Goal: Information Seeking & Learning: Learn about a topic

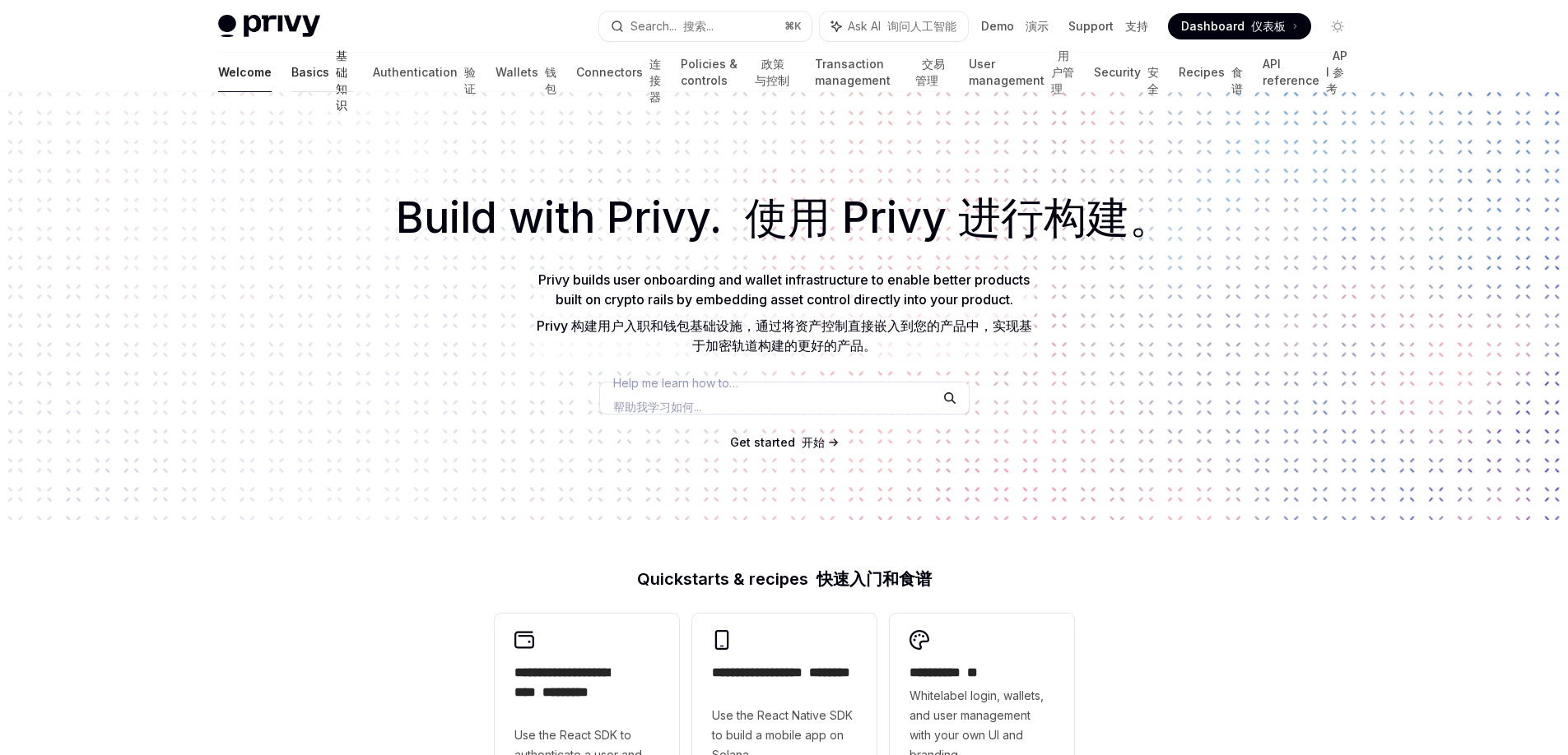
click at [292, 71] on link "Basics 基础知识" at bounding box center [323, 72] width 63 height 39
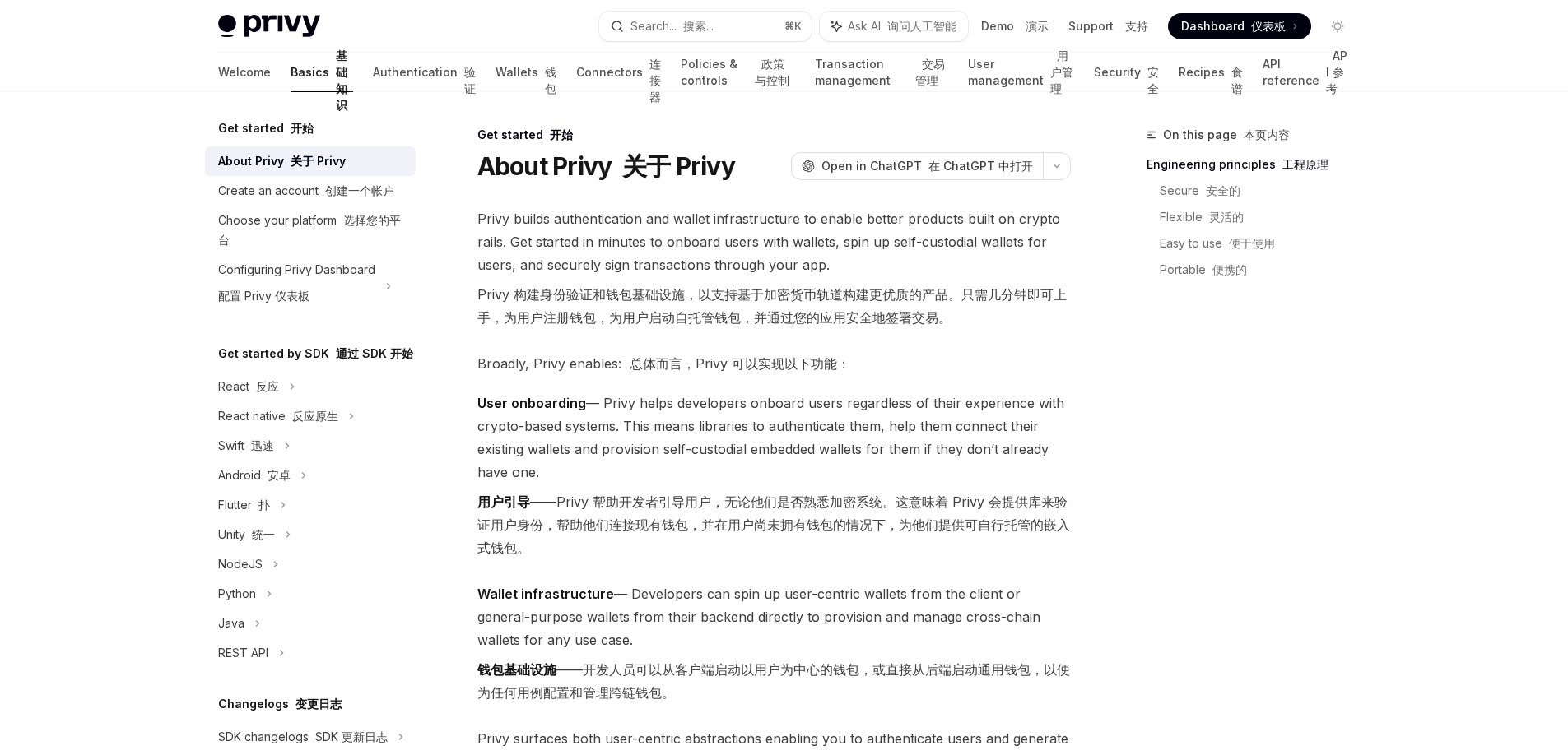
scroll to position [251, 0]
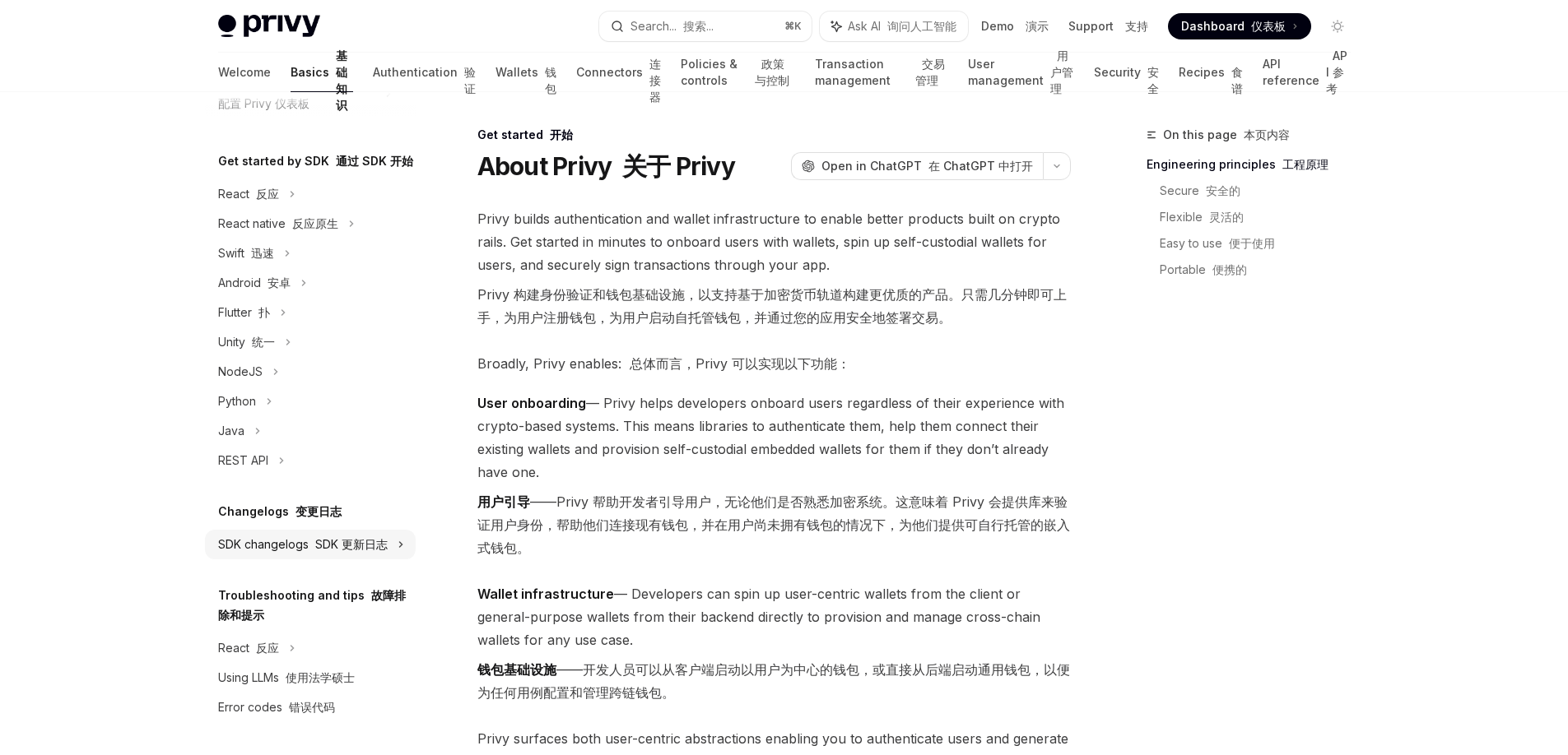
click at [279, 201] on font "SDK 更新日志" at bounding box center [267, 194] width 23 height 14
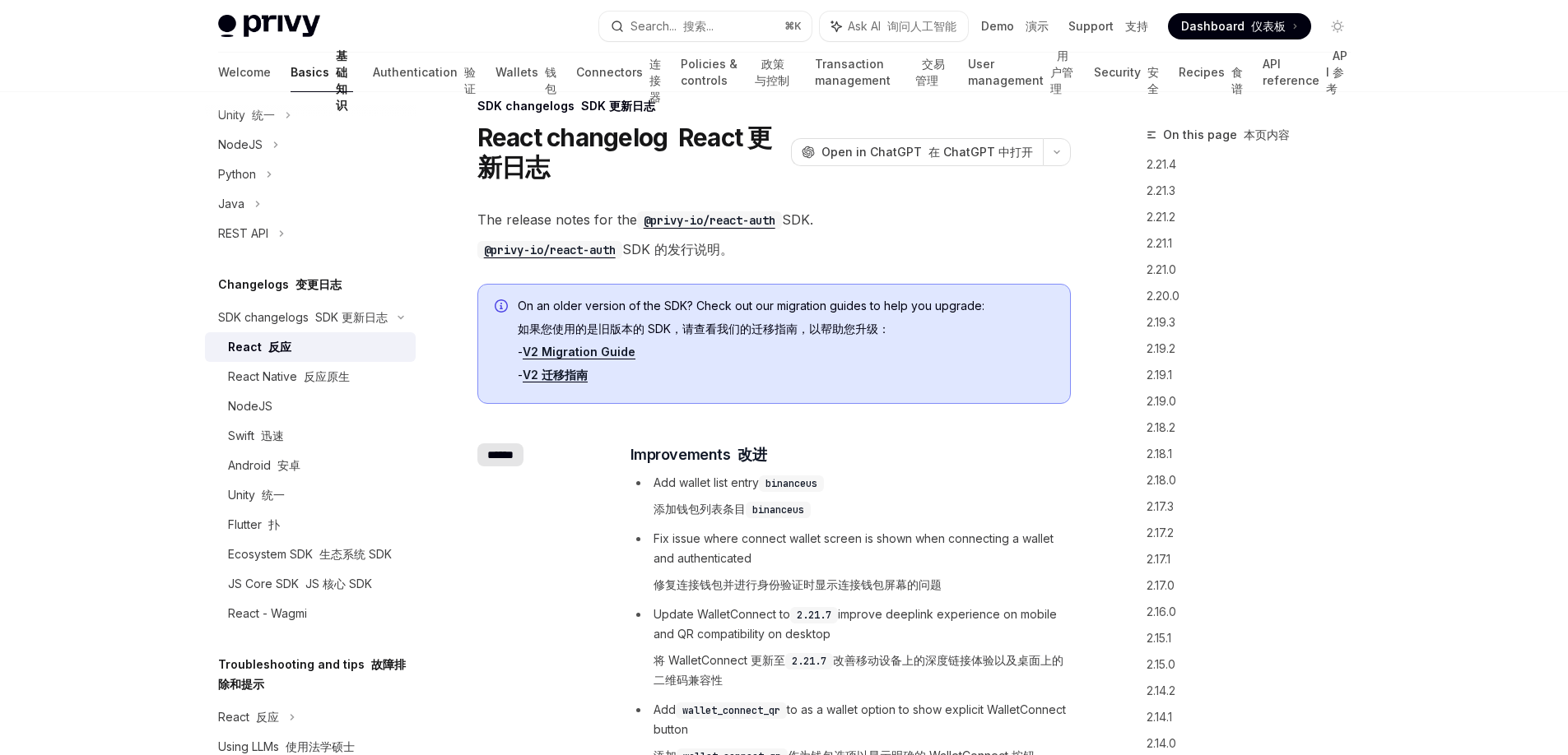
scroll to position [224, 0]
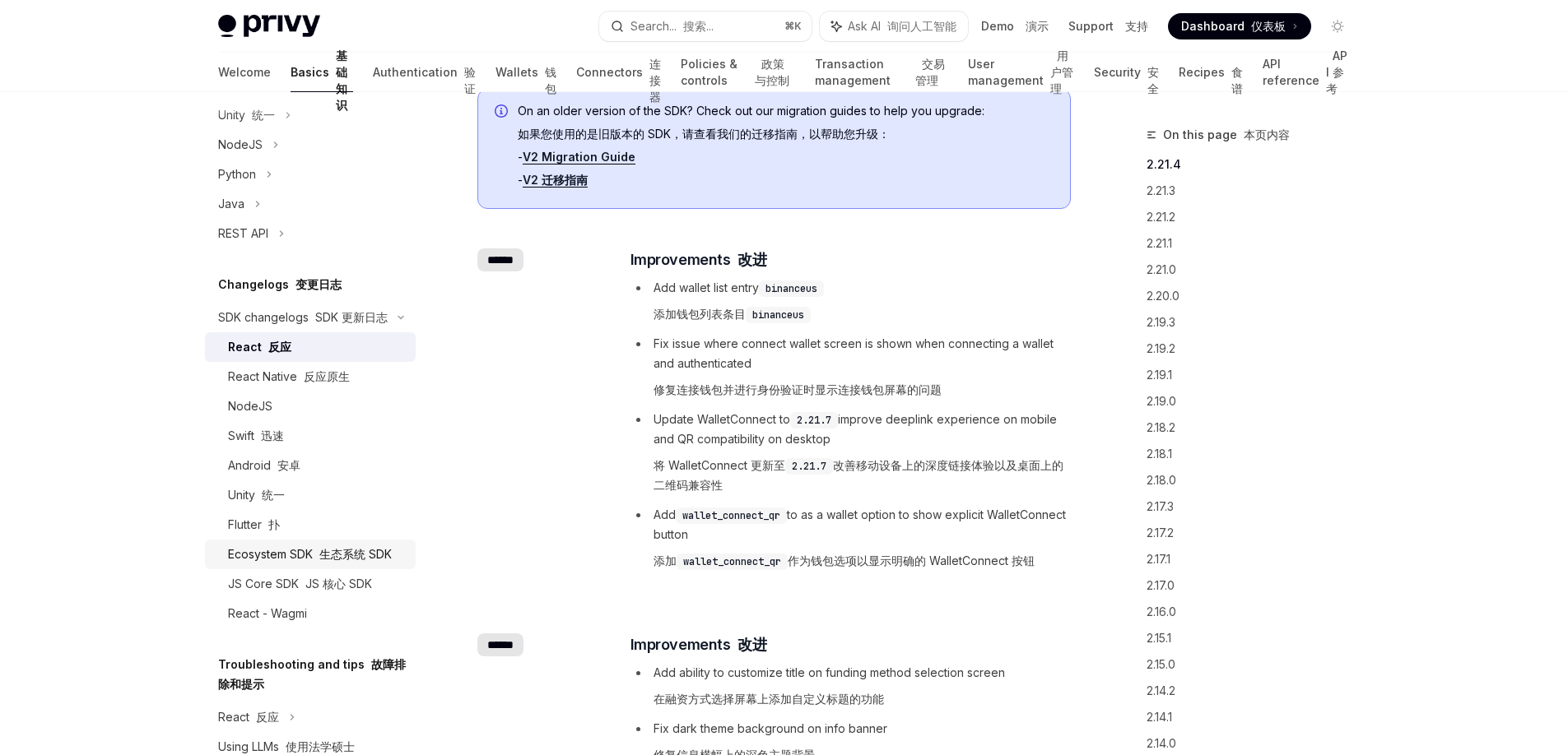
click at [319, 561] on font at bounding box center [316, 554] width 7 height 14
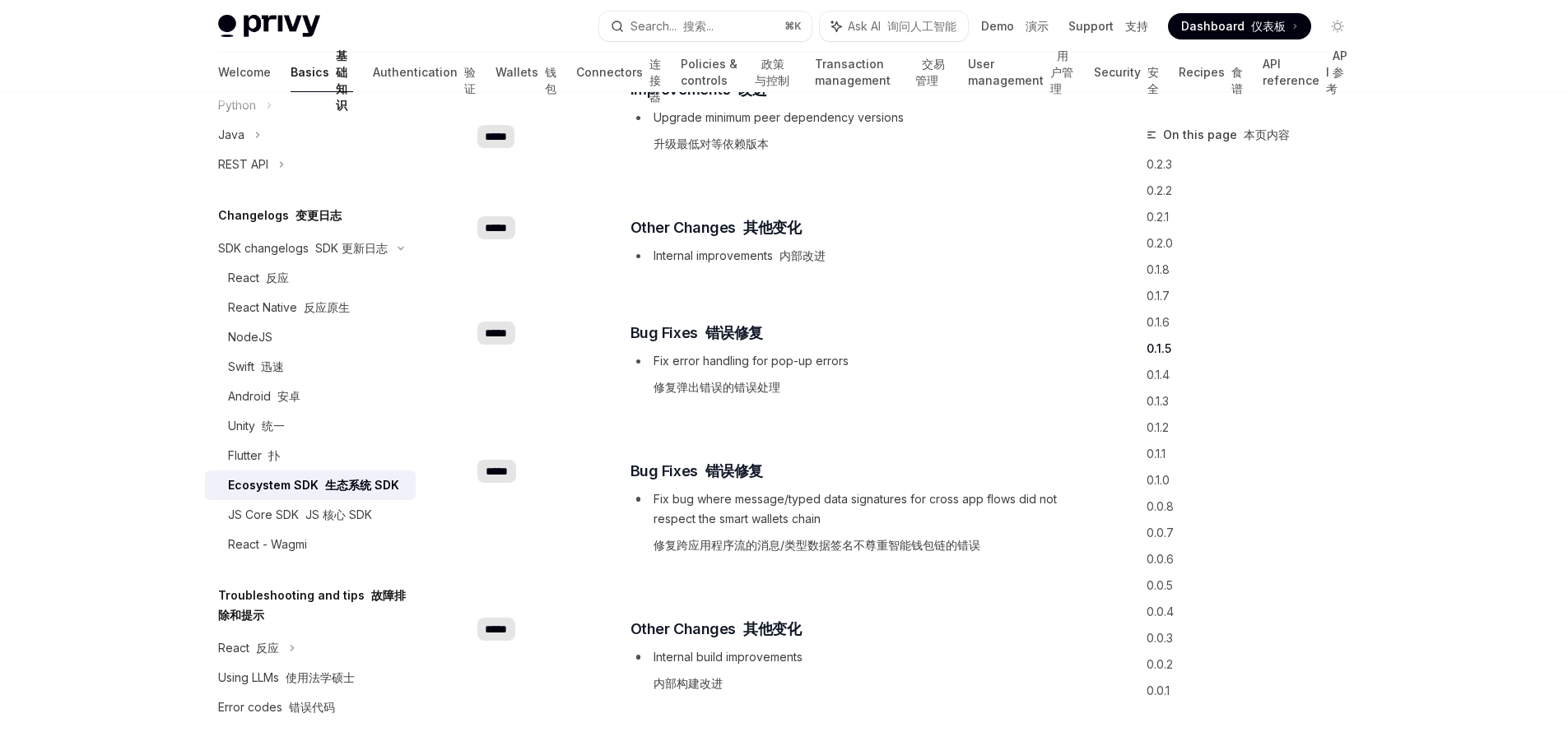
scroll to position [567, 0]
click at [336, 710] on div "Error codes 错误代码" at bounding box center [312, 707] width 188 height 20
type textarea "*"
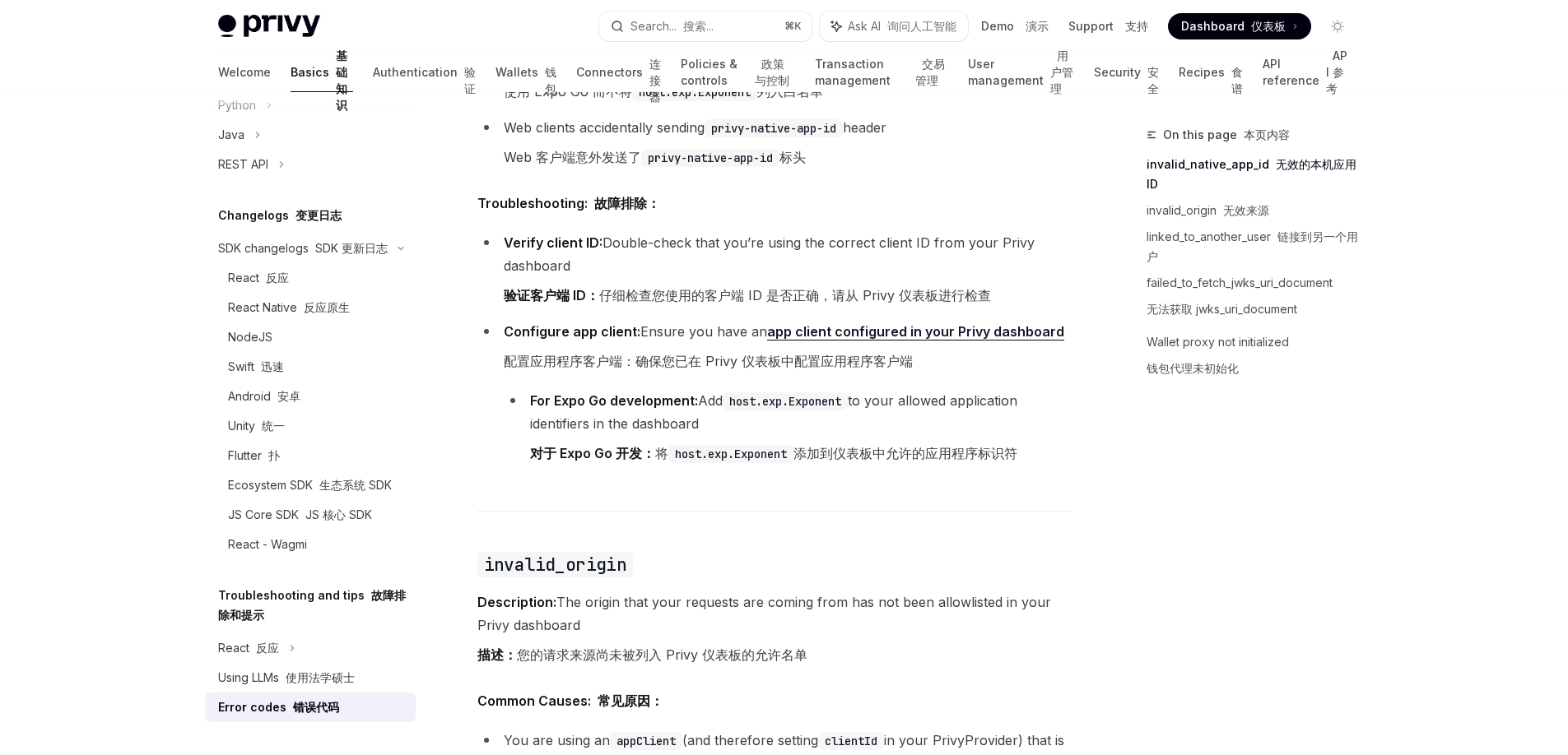
scroll to position [711, 0]
